Goal: Transaction & Acquisition: Purchase product/service

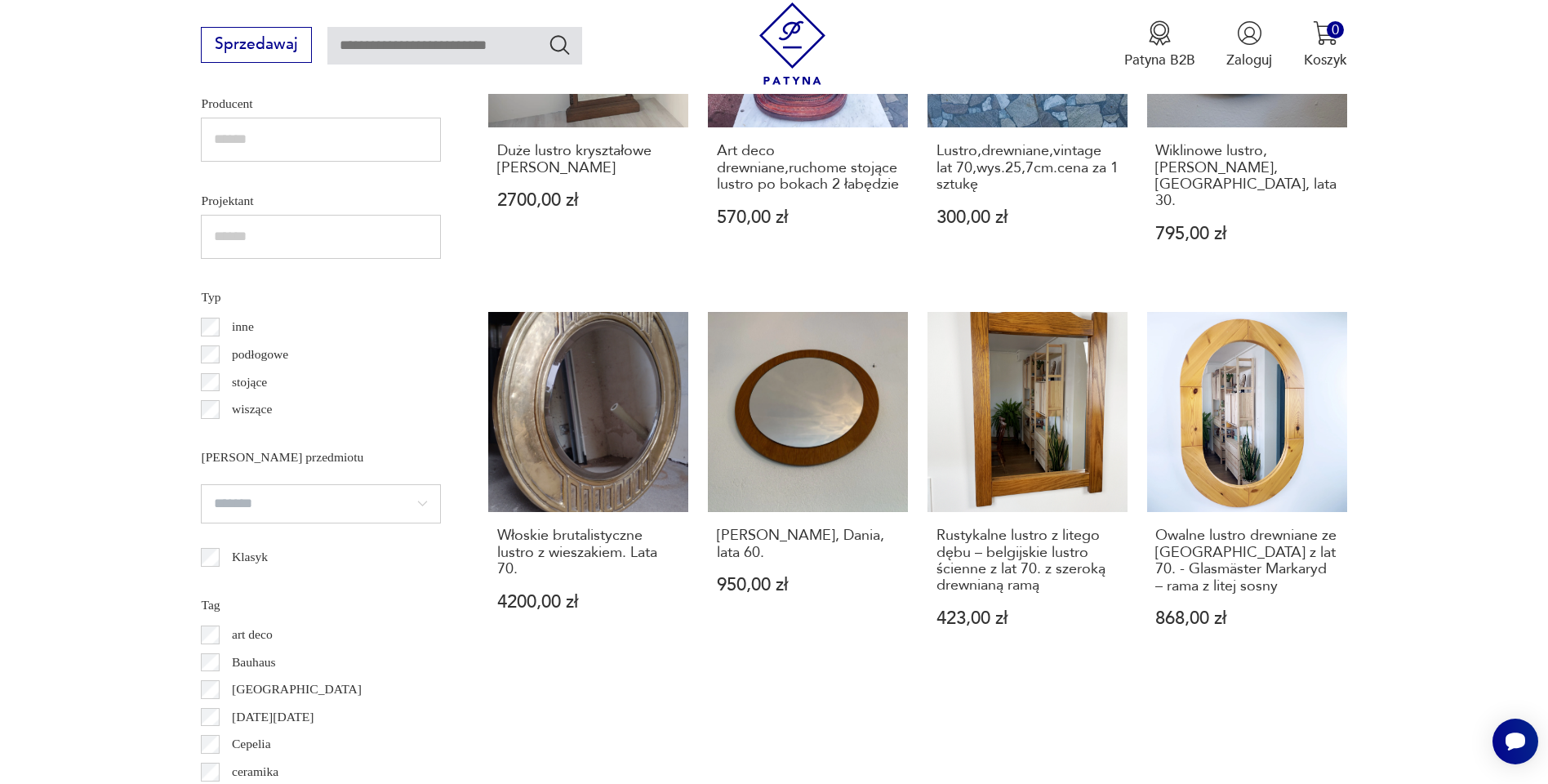
scroll to position [2018, 0]
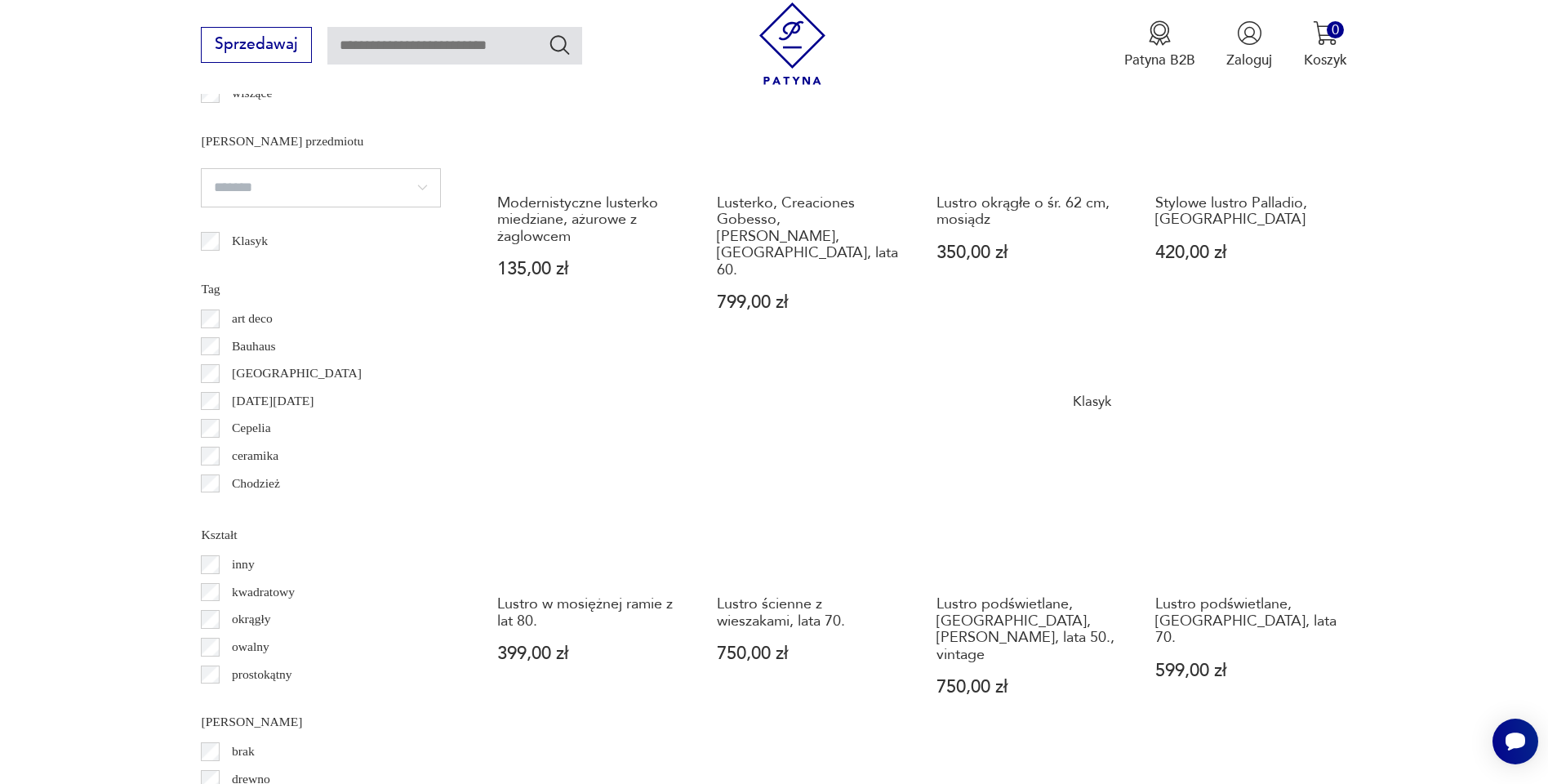
scroll to position [1623, 0]
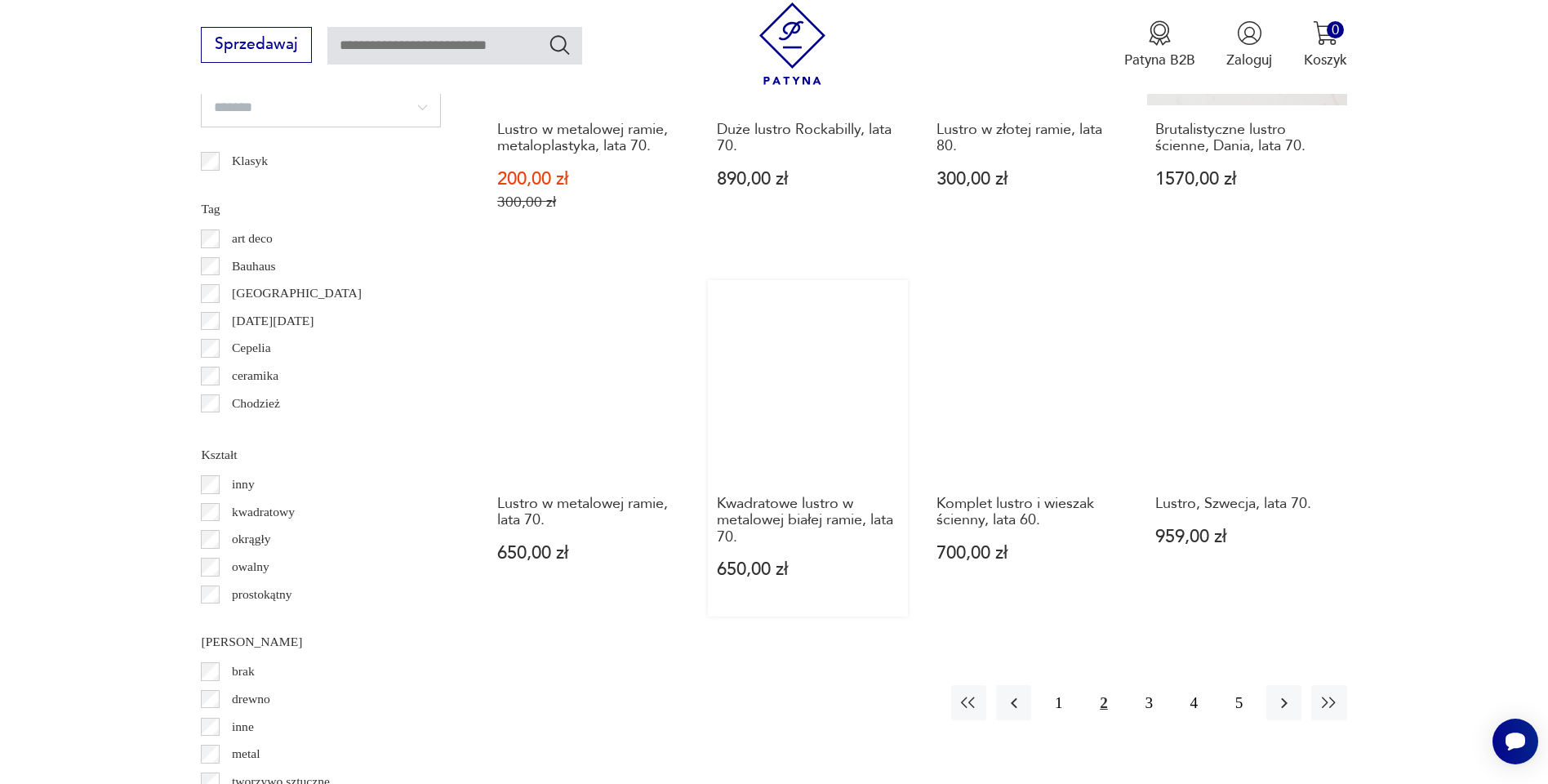
scroll to position [1737, 0]
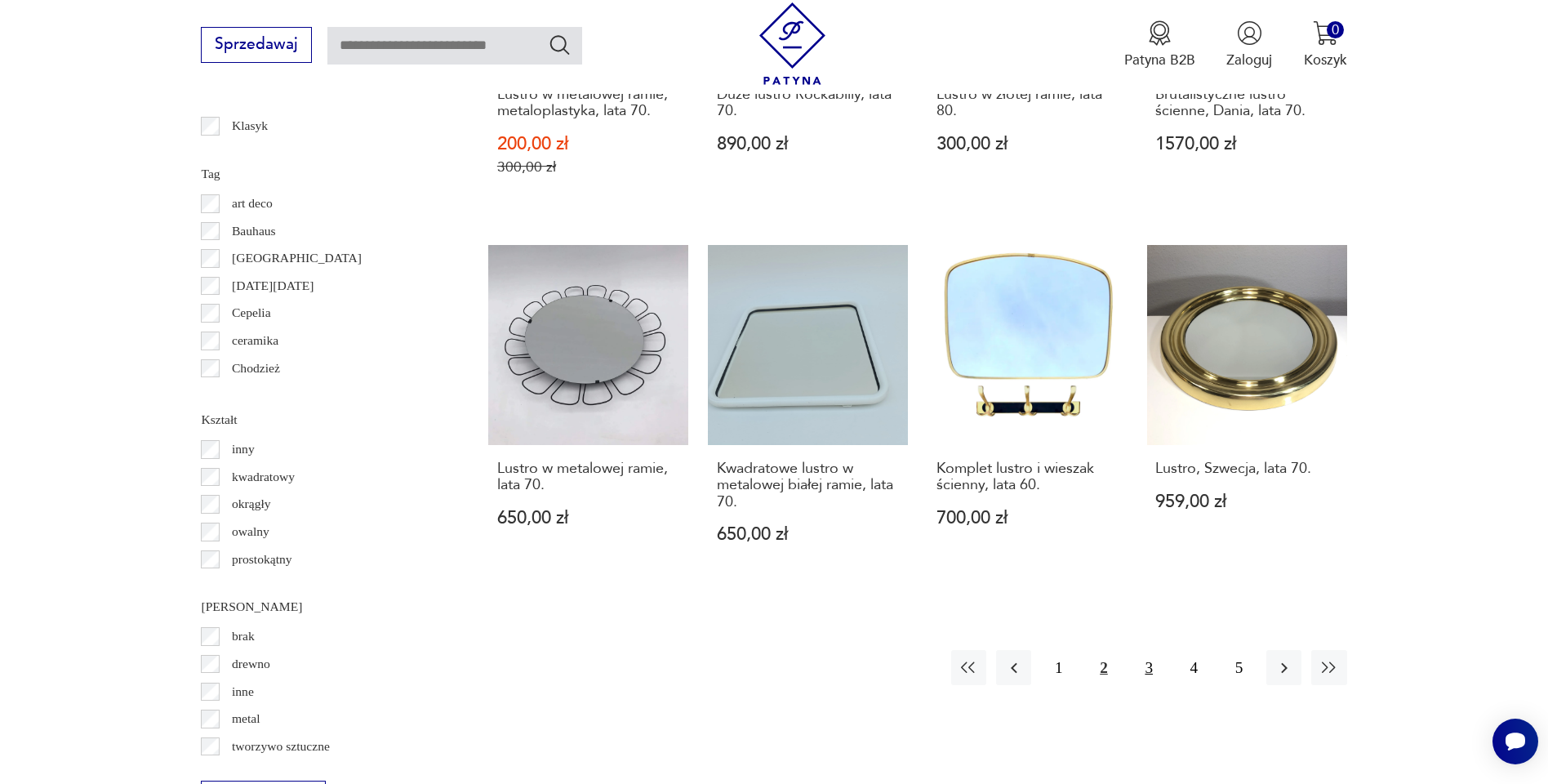
click at [1146, 649] on button "3" at bounding box center [1150, 667] width 35 height 35
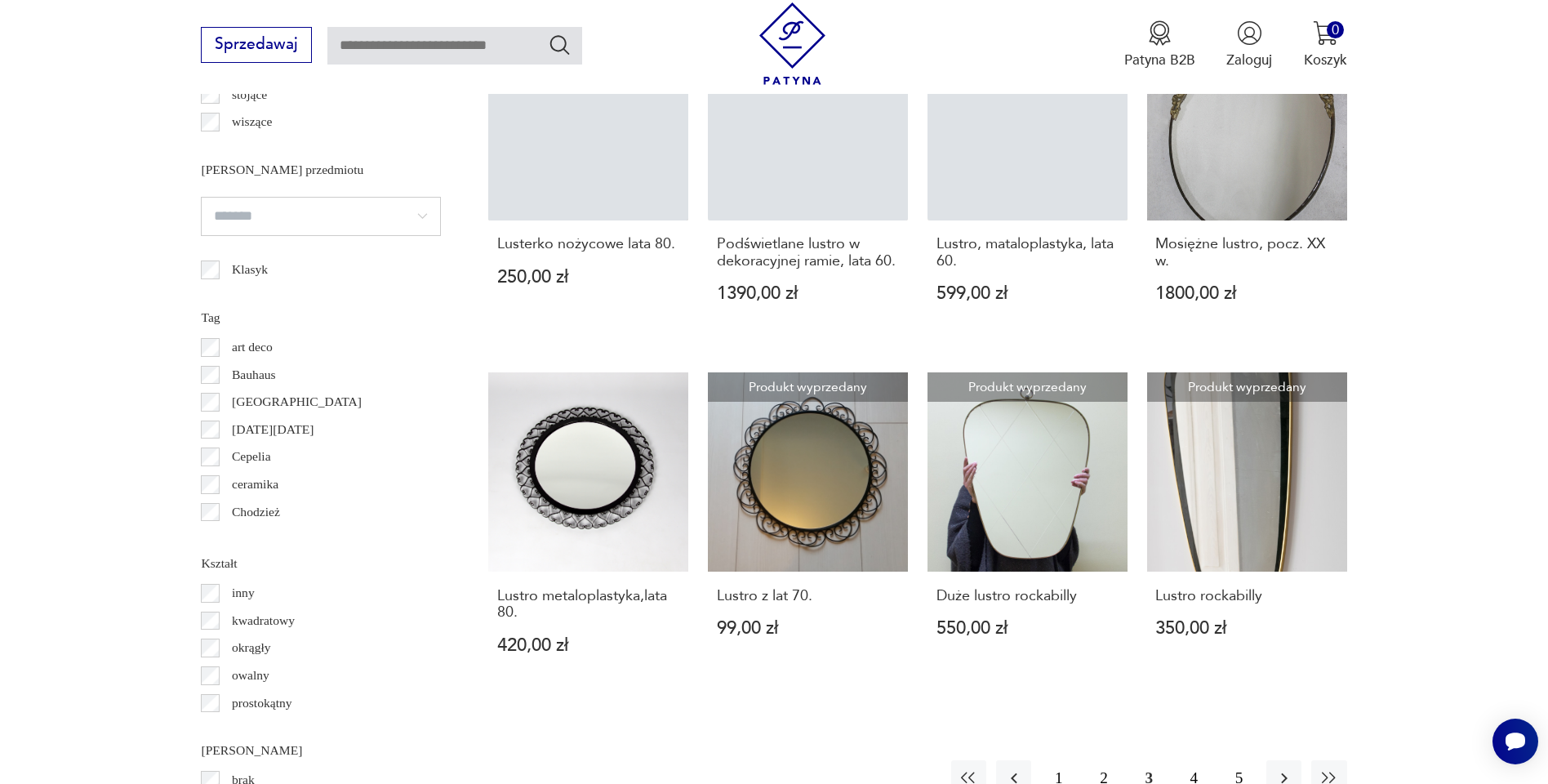
scroll to position [1597, 0]
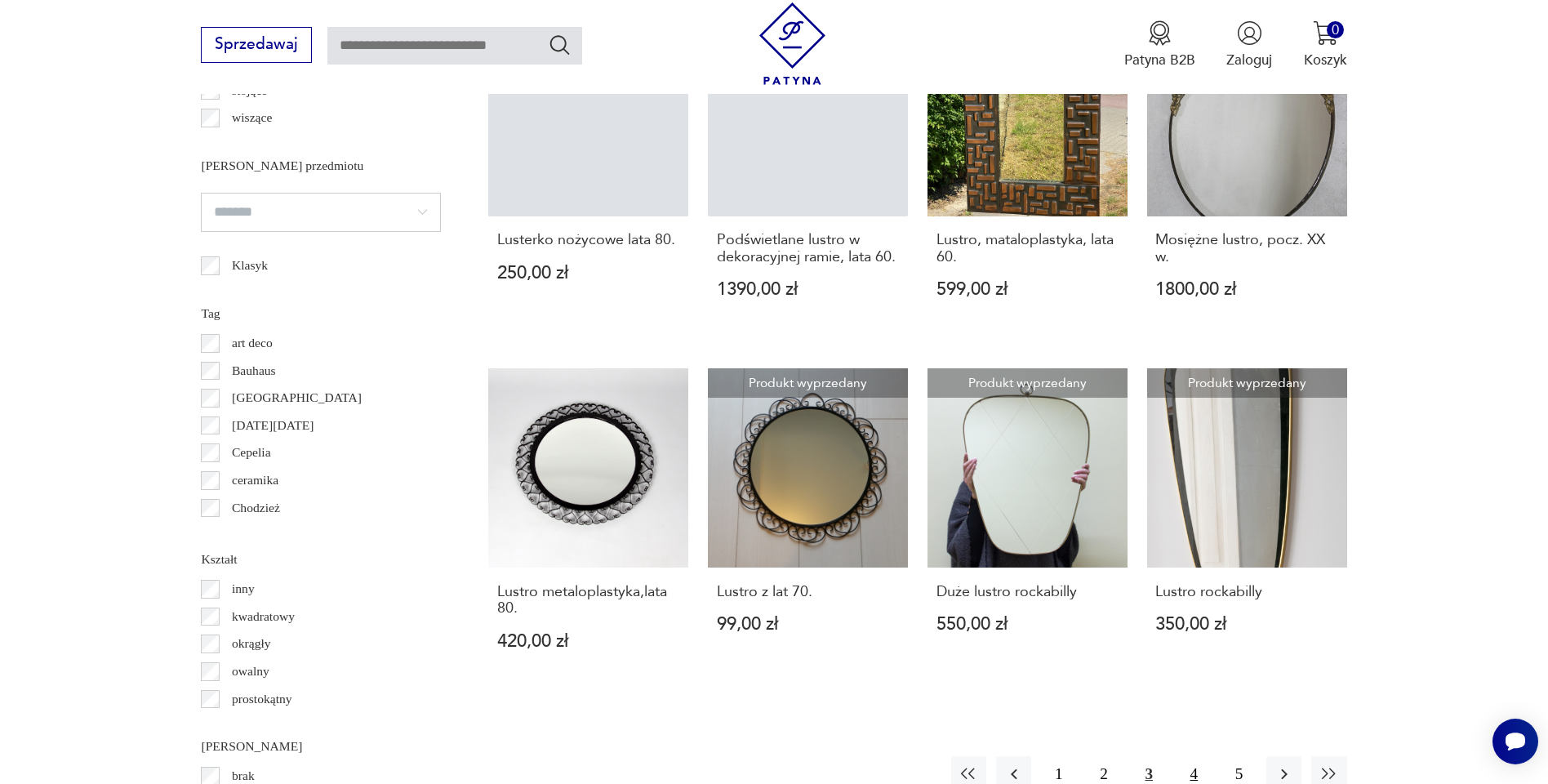
click at [1192, 756] on button "4" at bounding box center [1194, 773] width 35 height 35
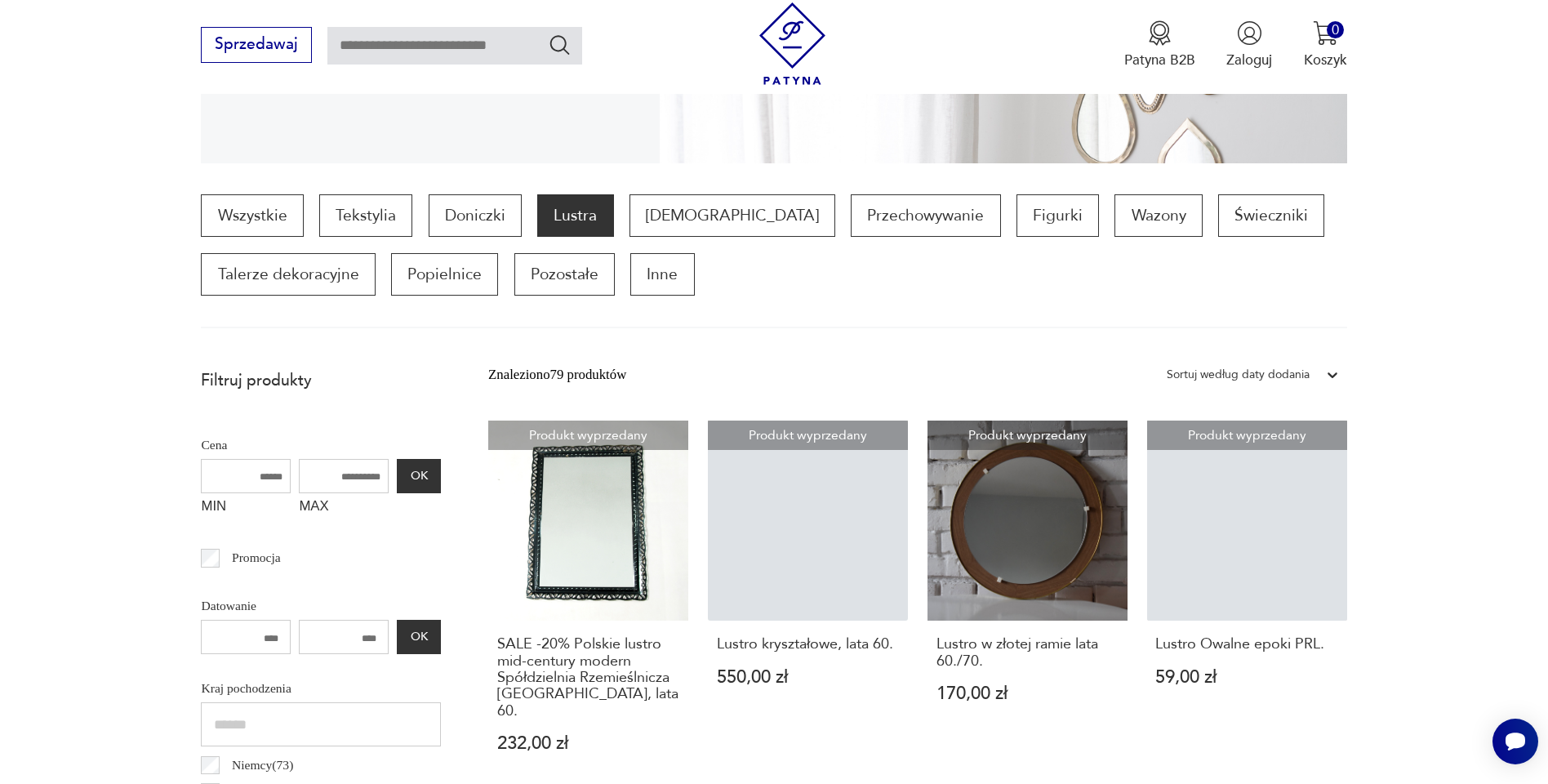
scroll to position [995, 0]
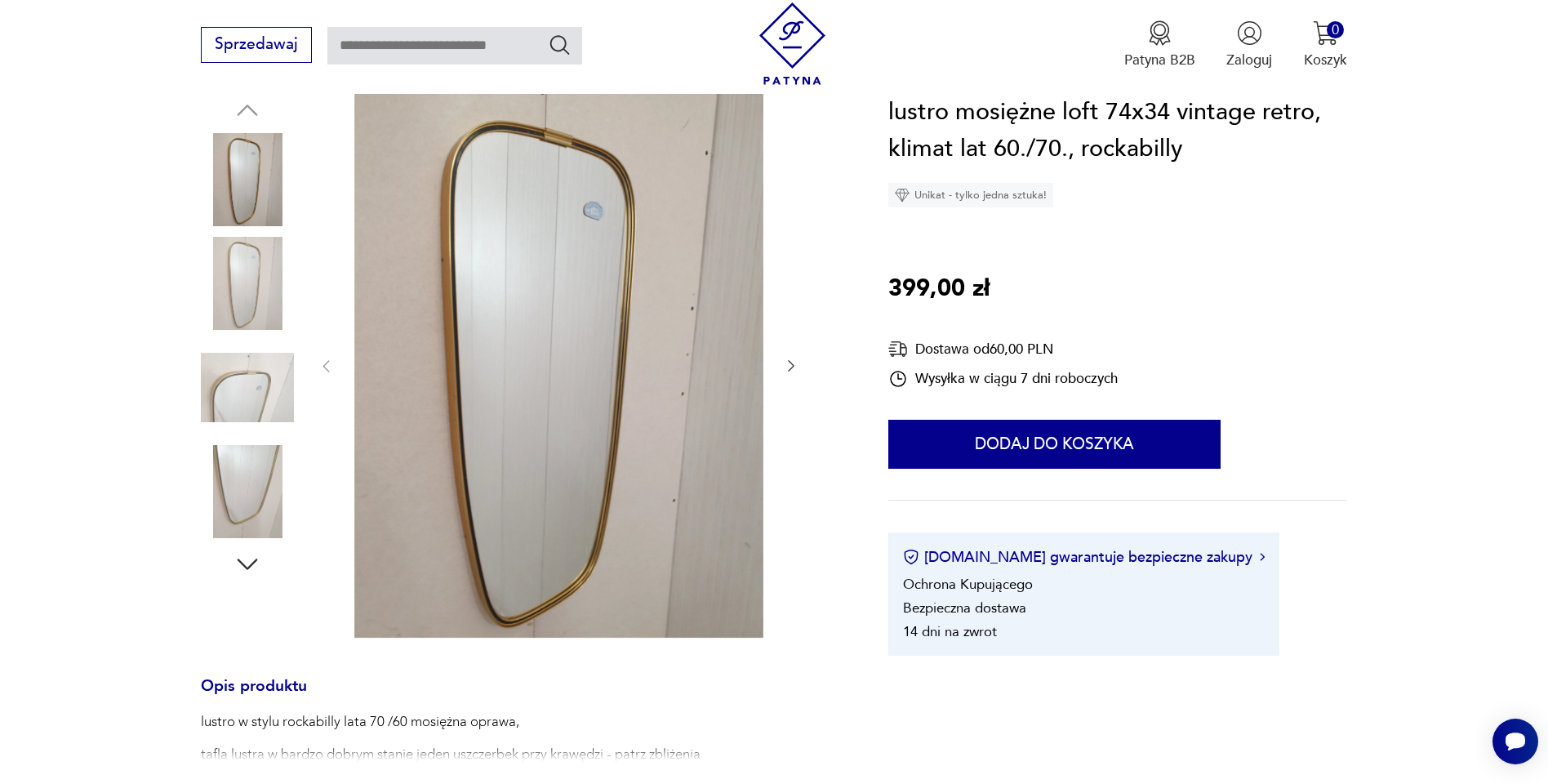
scroll to position [211, 0]
